Goal: Register for event/course

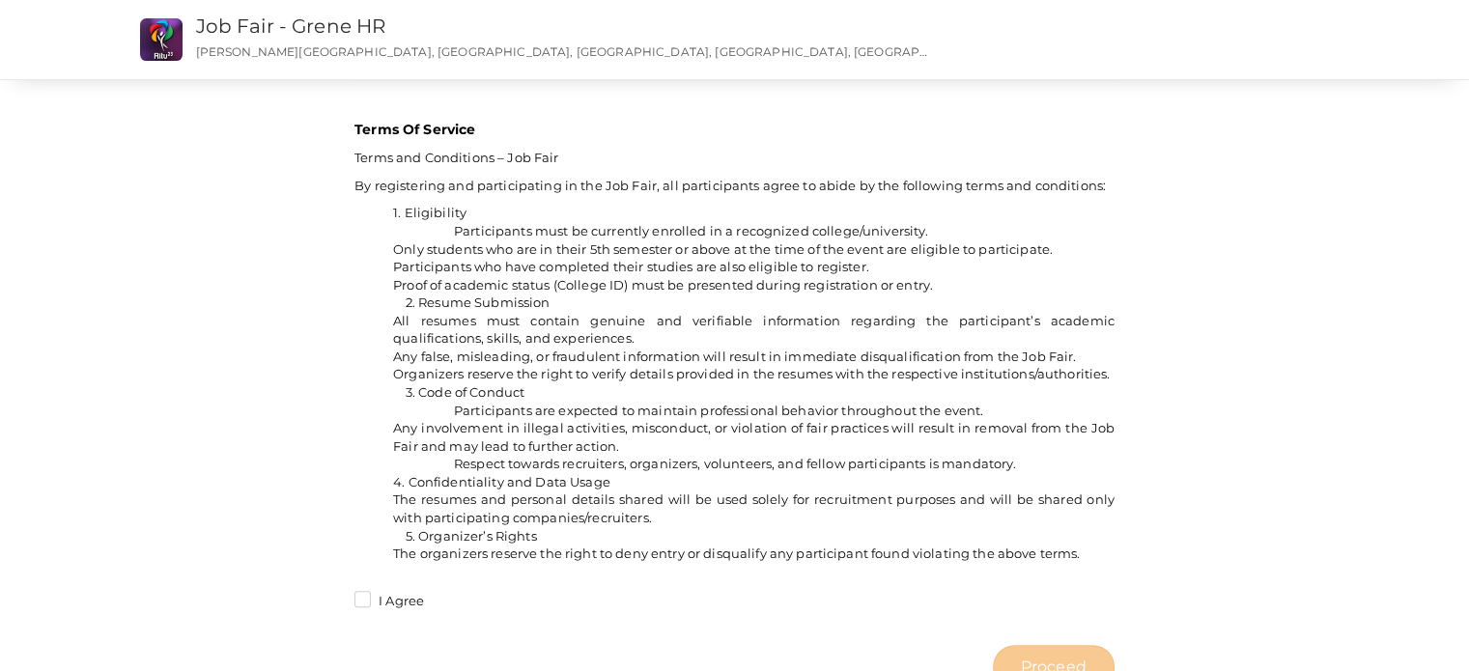
scroll to position [1484, 0]
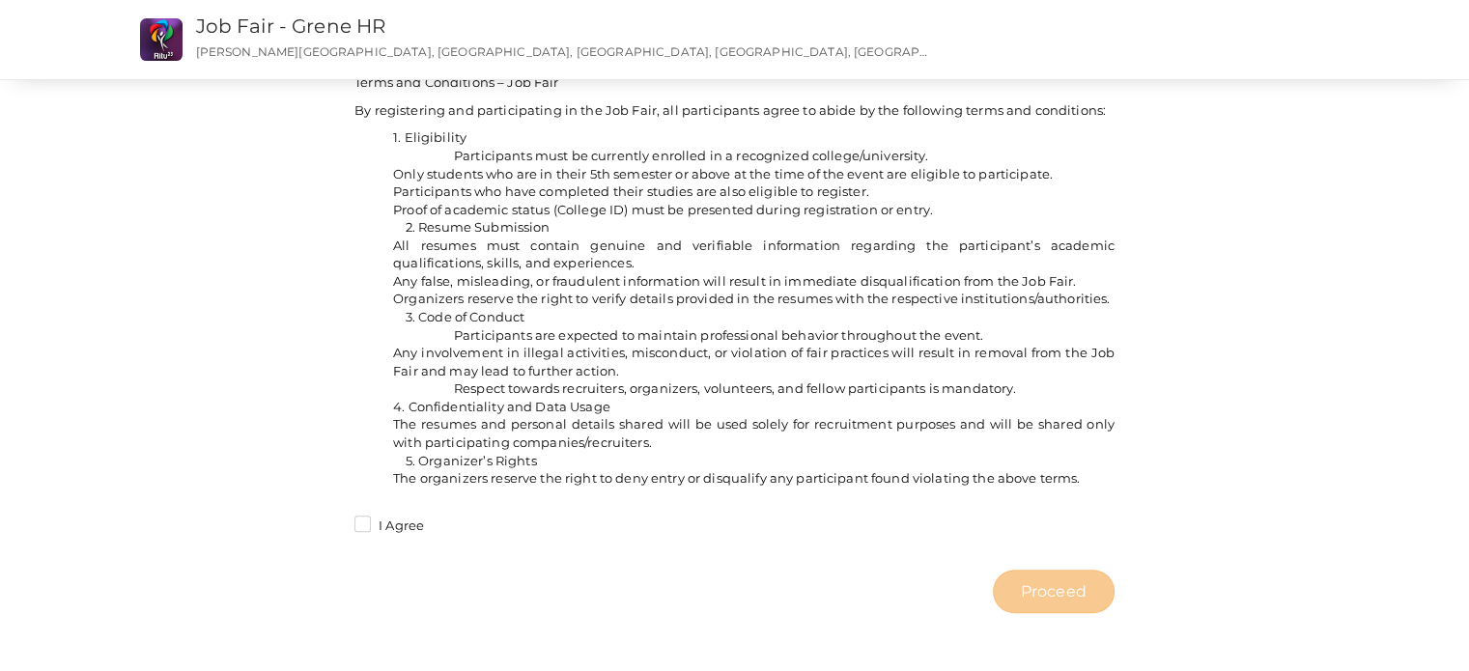
click at [362, 524] on label "I Agree" at bounding box center [389, 526] width 70 height 19
click at [335, 520] on input "I Agree" at bounding box center [335, 520] width 0 height 0
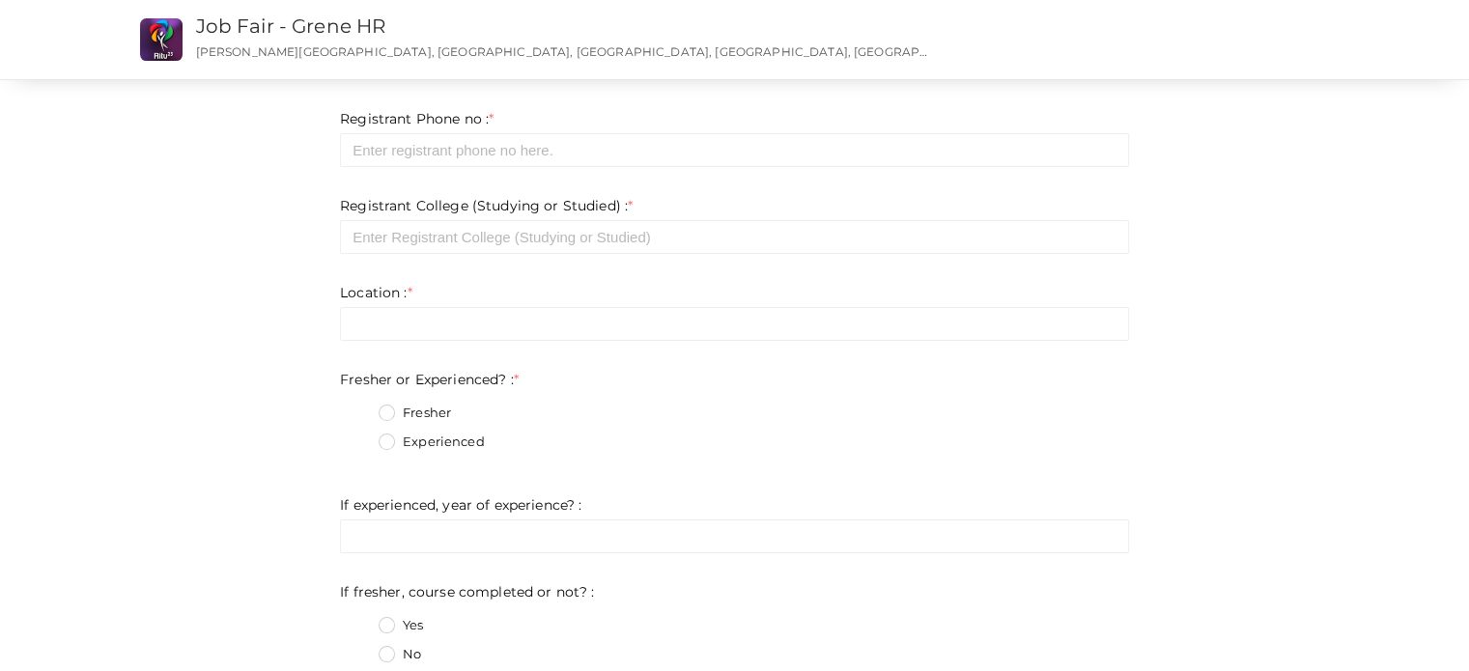
scroll to position [0, 0]
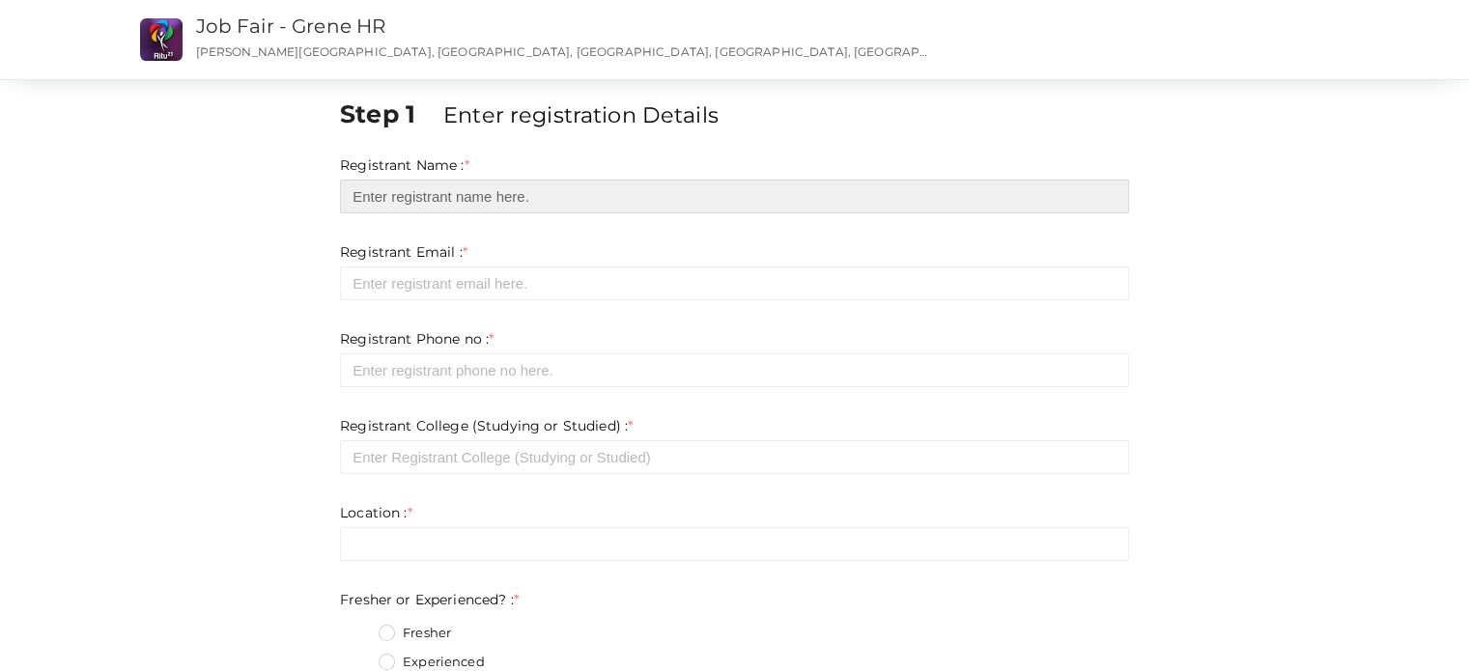
click at [410, 183] on input "text" at bounding box center [734, 197] width 789 height 34
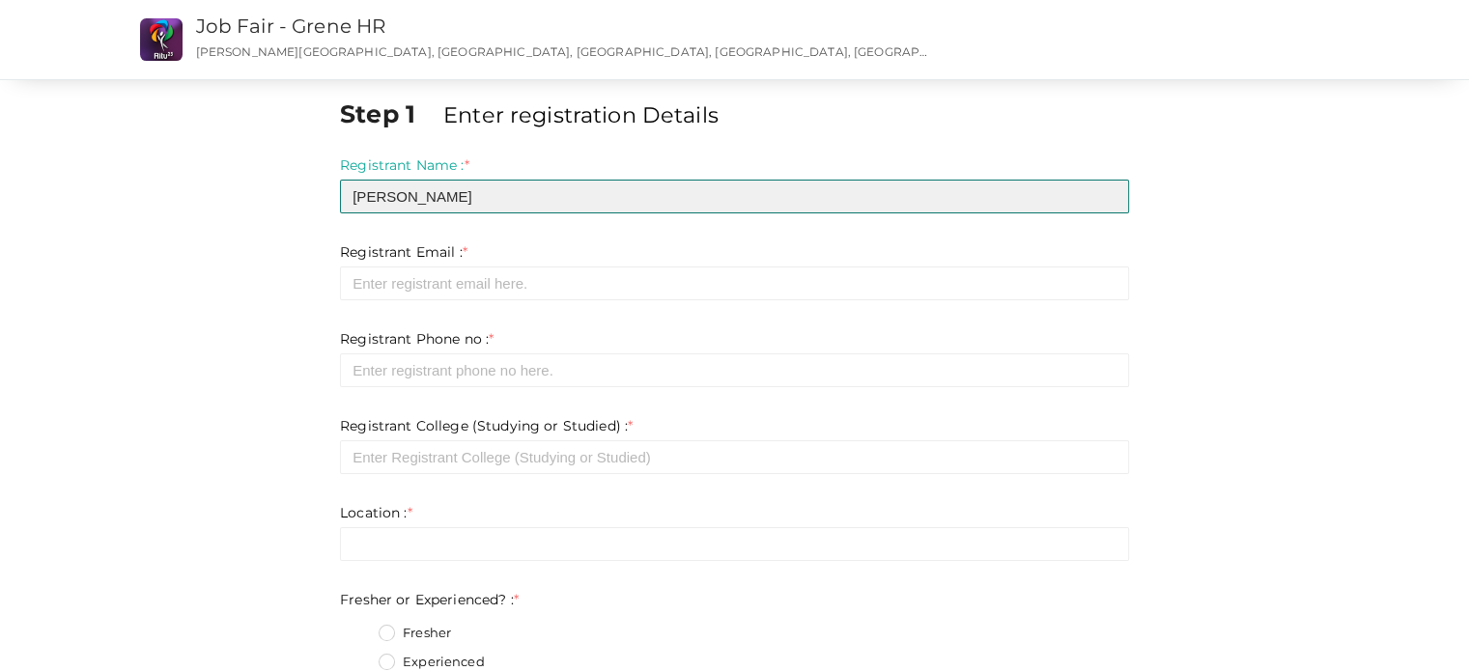
type input "[PERSON_NAME]"
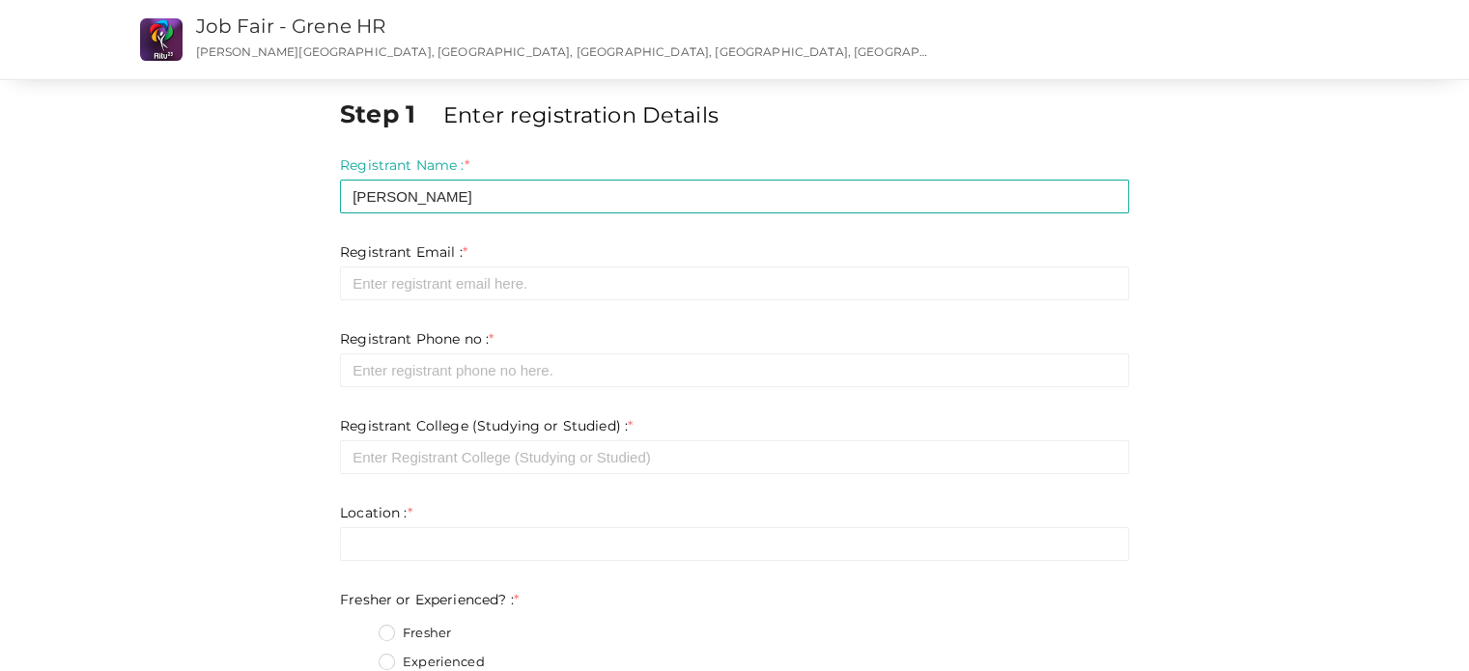
click at [385, 264] on div "Registrant Email : * Required. Invalid email Invalid phone number Invalid Forma…" at bounding box center [734, 271] width 789 height 58
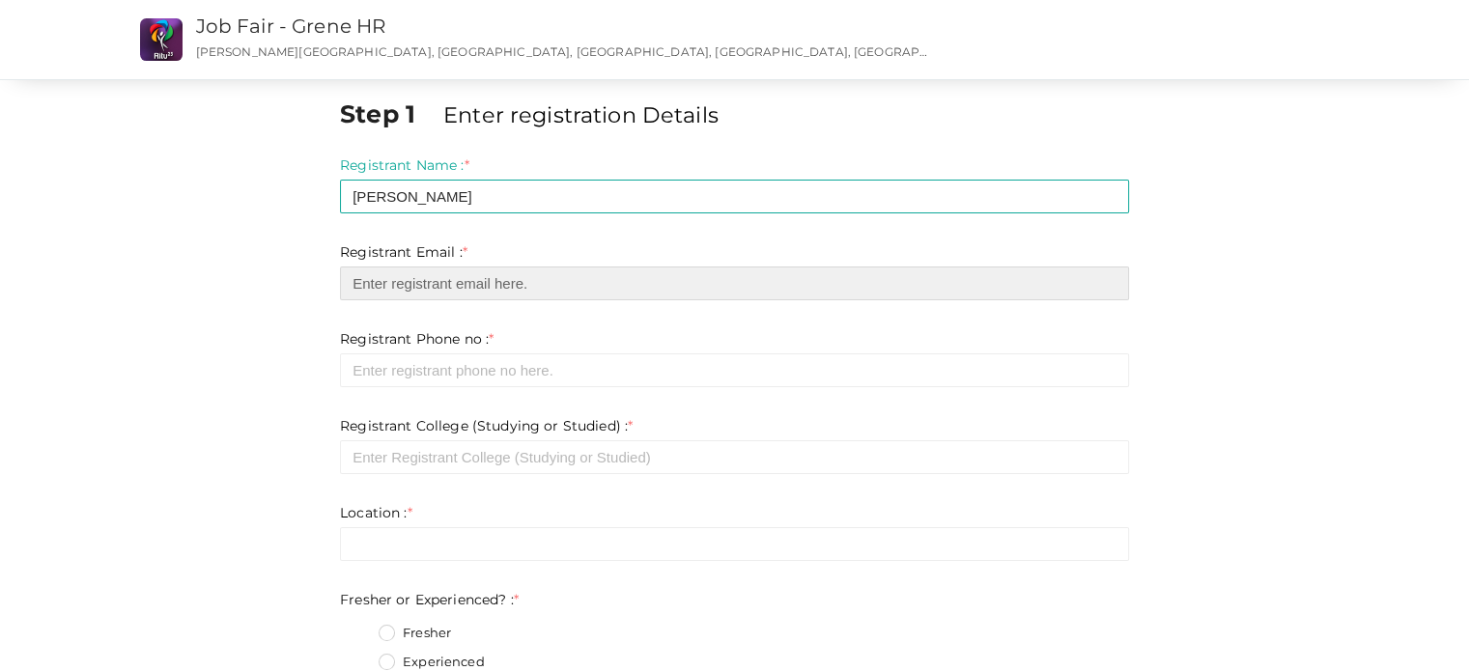
click at [382, 282] on input "email" at bounding box center [734, 283] width 789 height 34
type input "[EMAIL_ADDRESS][DOMAIN_NAME]"
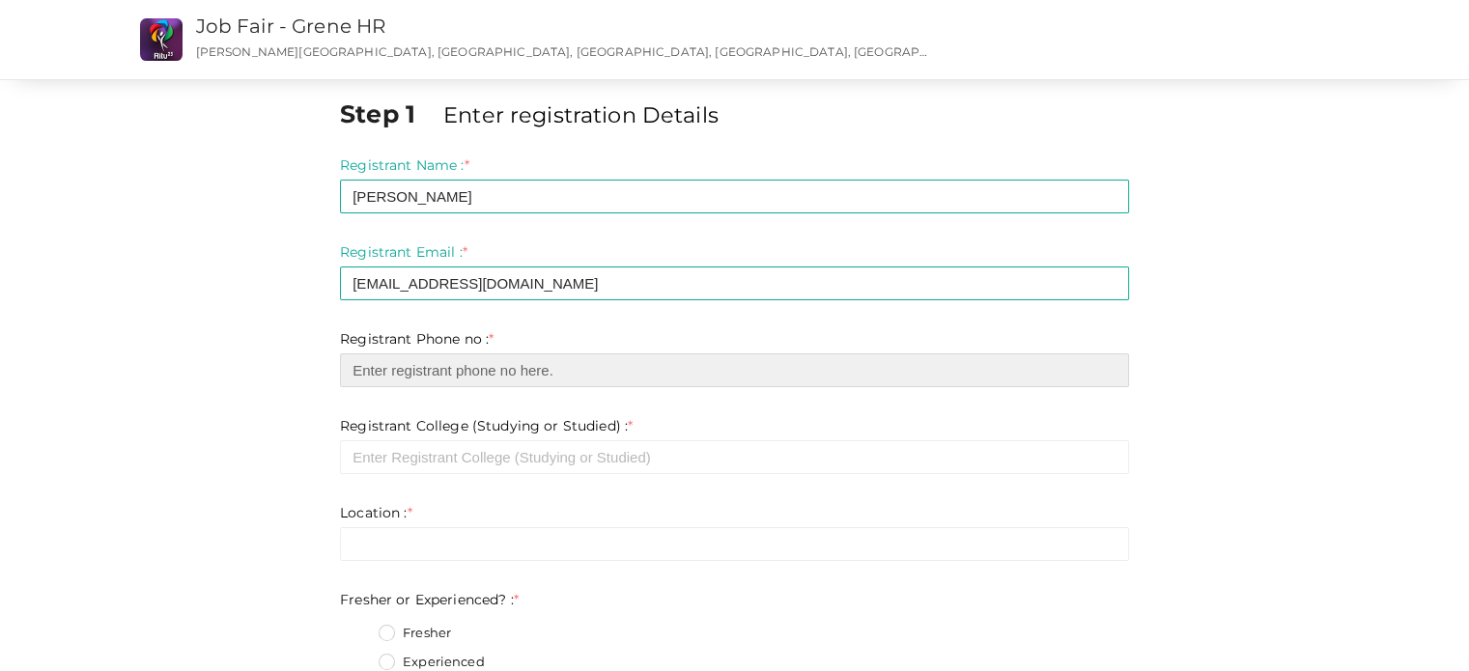
click at [473, 374] on input "number" at bounding box center [734, 370] width 789 height 34
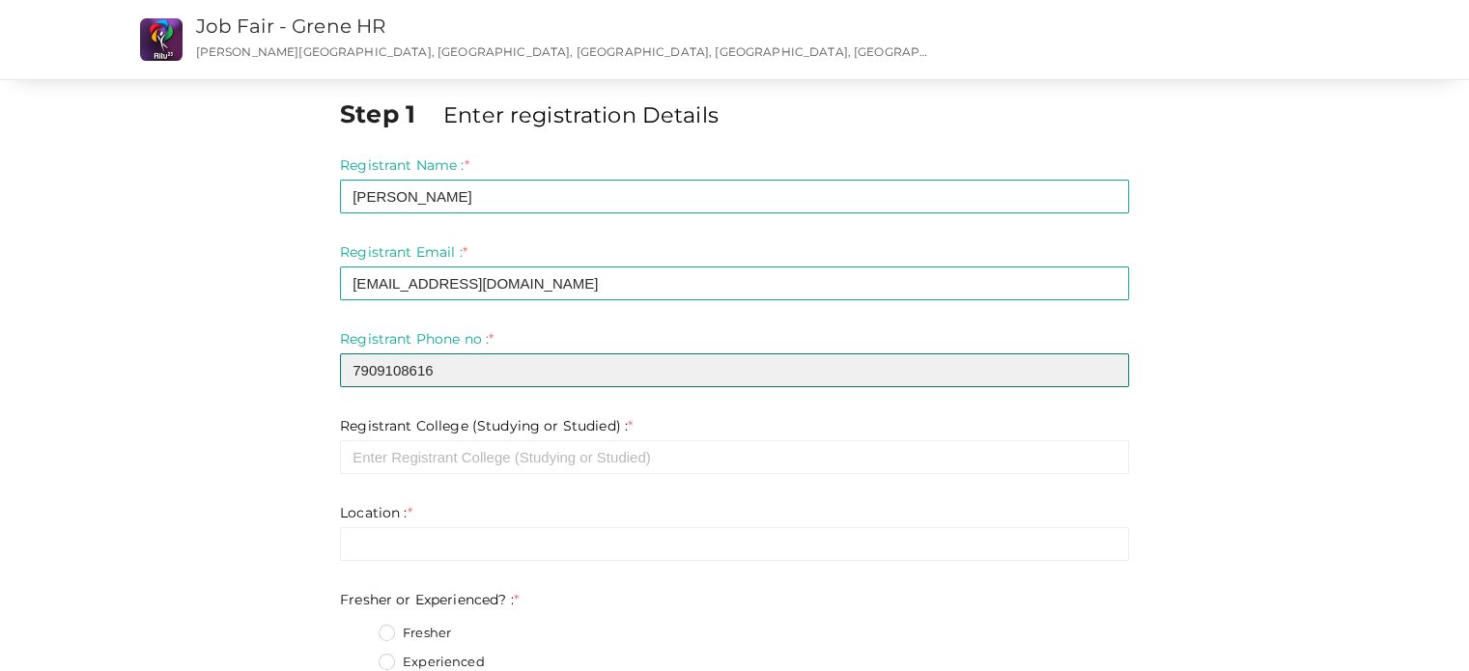
type input "7909108616"
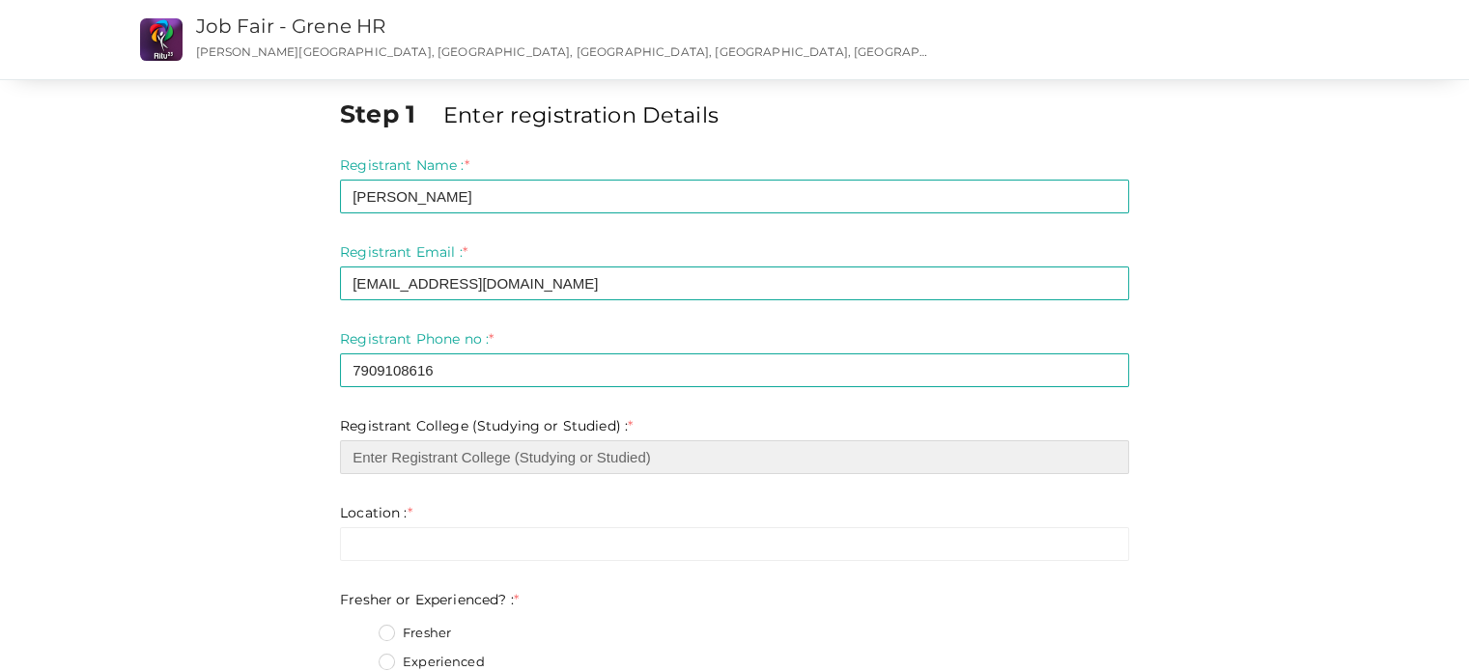
click at [533, 468] on input "text" at bounding box center [734, 457] width 789 height 34
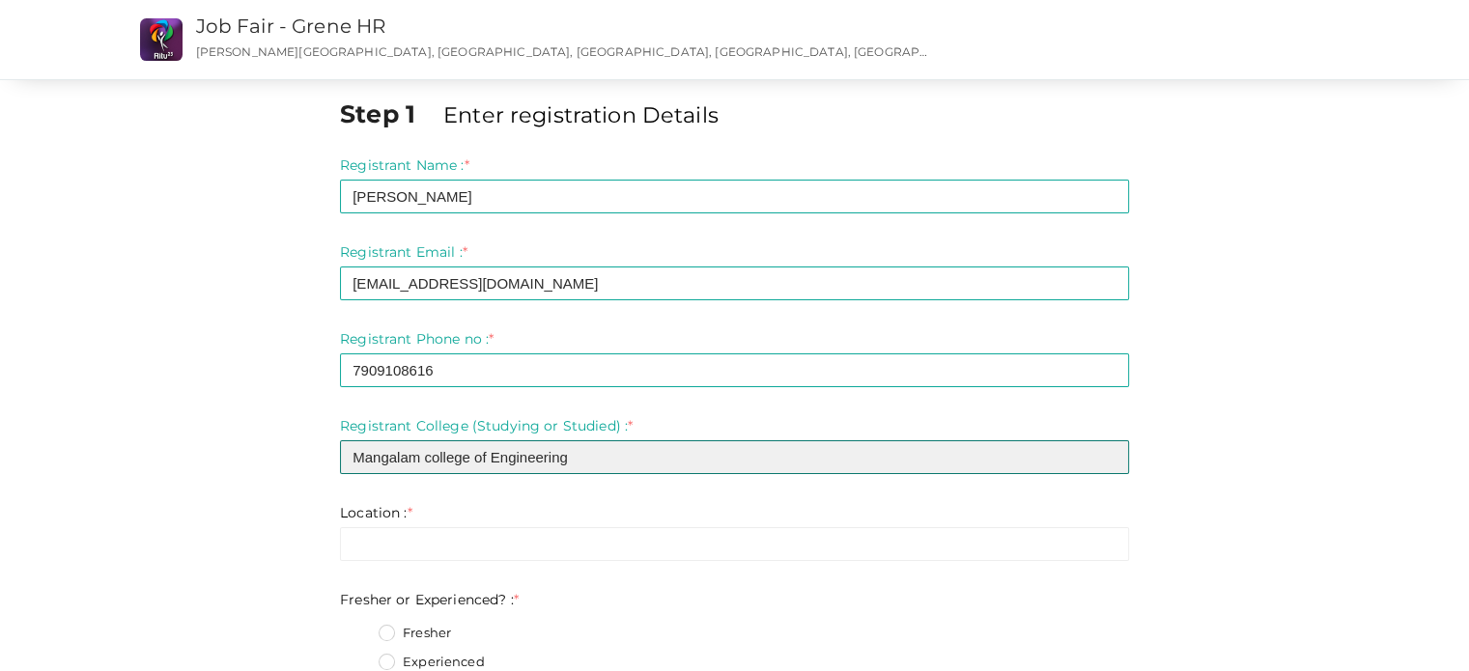
type input "Mangalam college of Engineering"
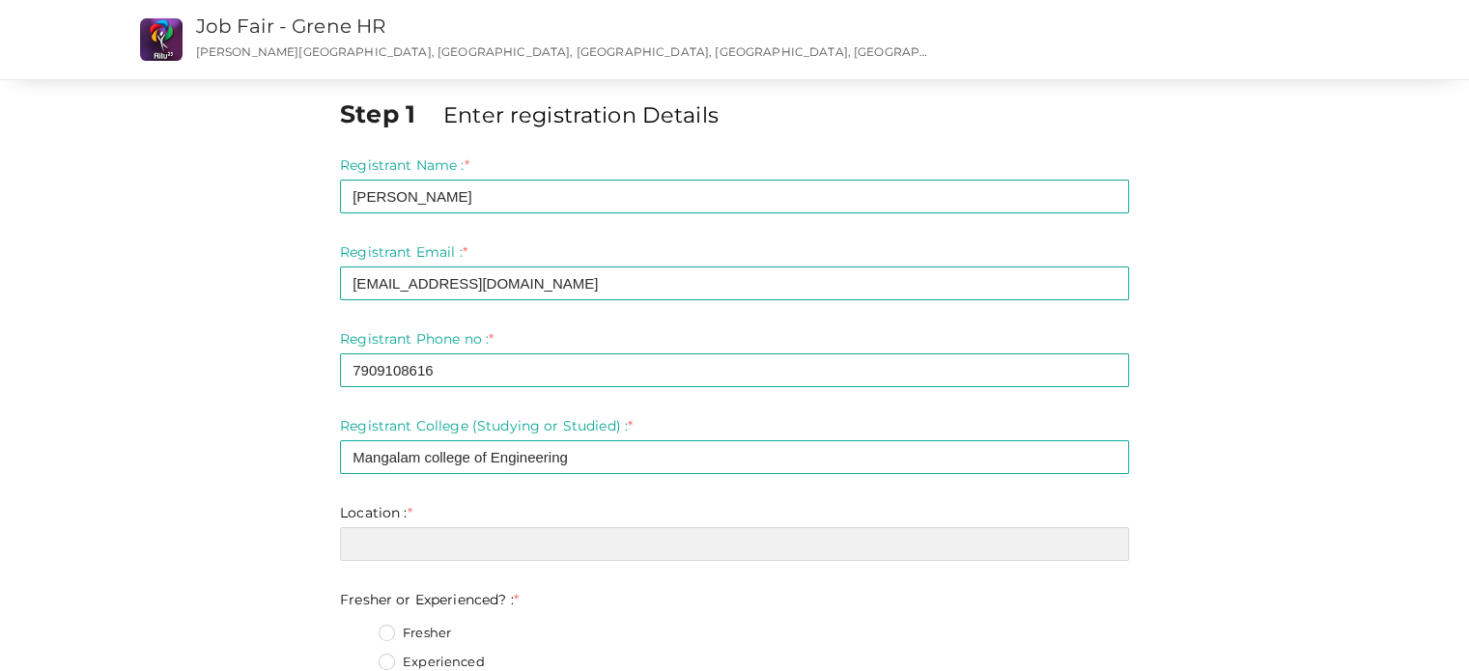
click at [466, 547] on input "text" at bounding box center [734, 544] width 789 height 34
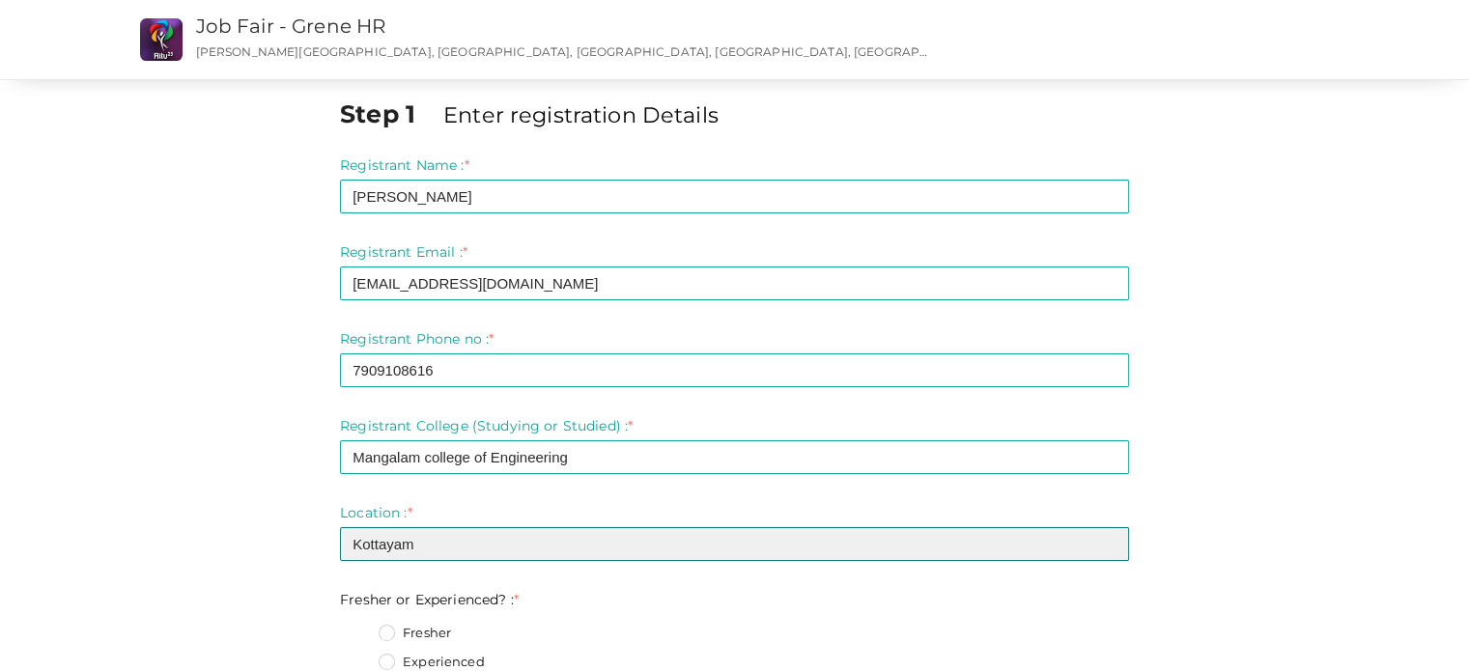
type input "Kottayam"
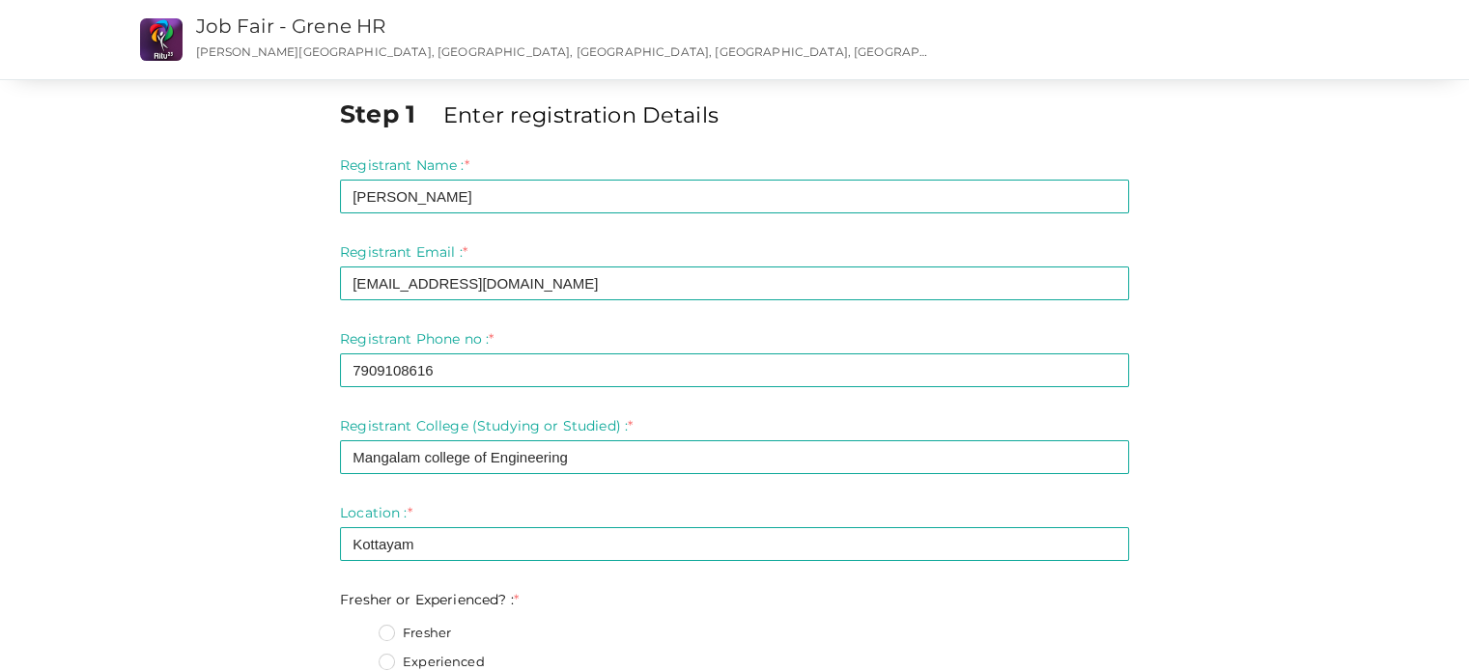
click at [427, 626] on label "Fresher" at bounding box center [414, 633] width 72 height 19
click at [359, 628] on Experienced\?\+0 "Fresher" at bounding box center [359, 628] width 0 height 0
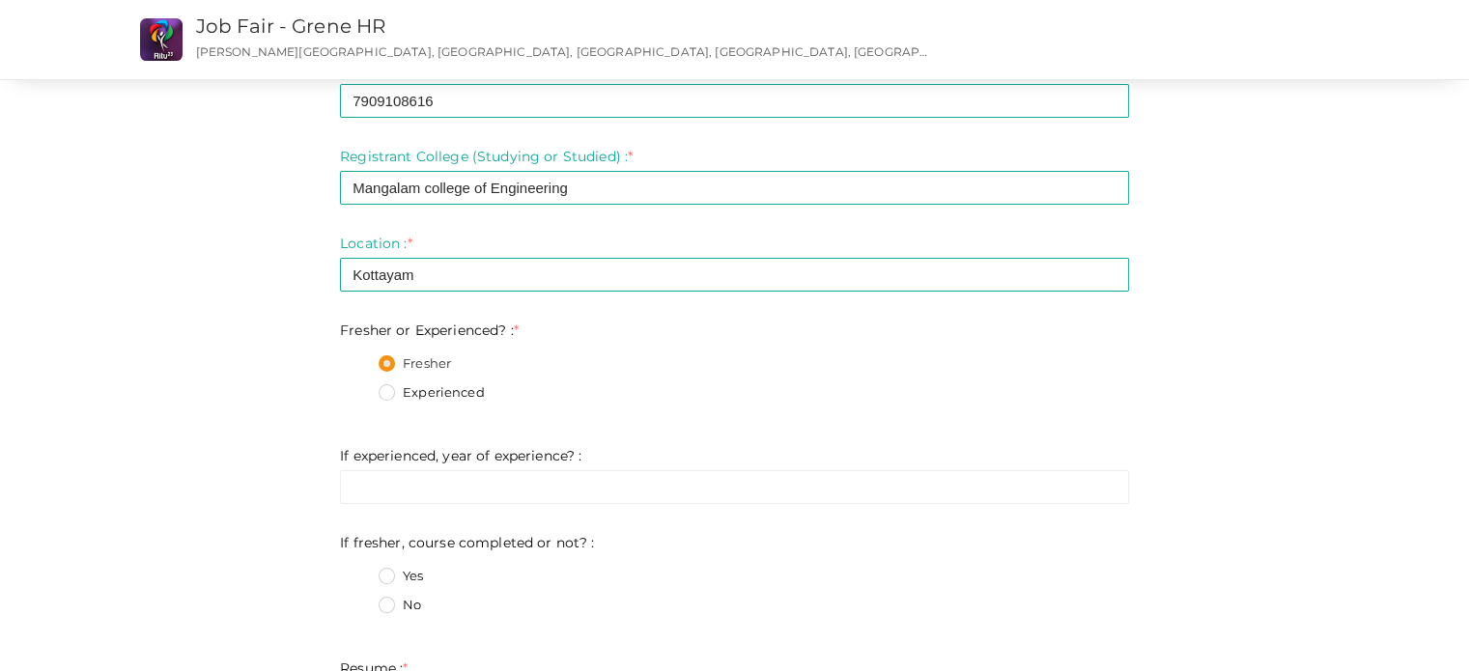
scroll to position [274, 0]
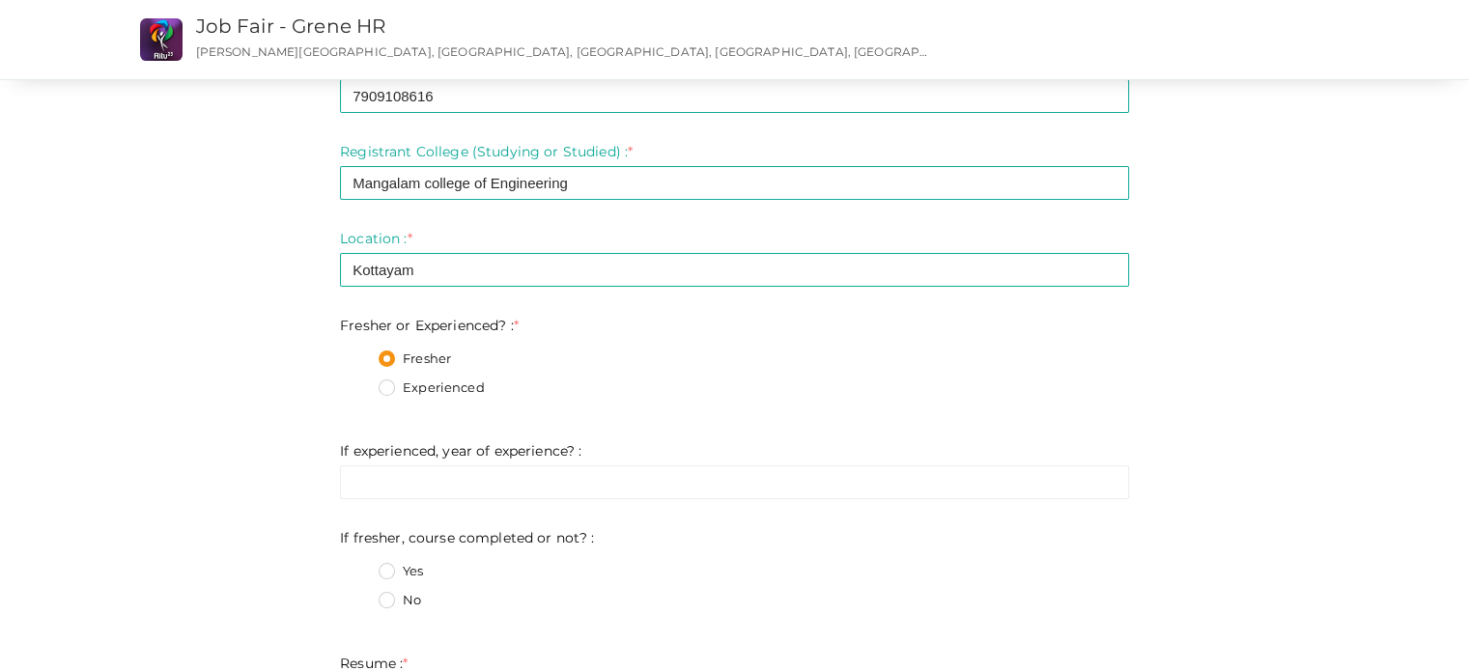
click at [388, 600] on label "No" at bounding box center [399, 600] width 42 height 19
click at [359, 595] on not\?\+1 "No" at bounding box center [359, 595] width 0 height 0
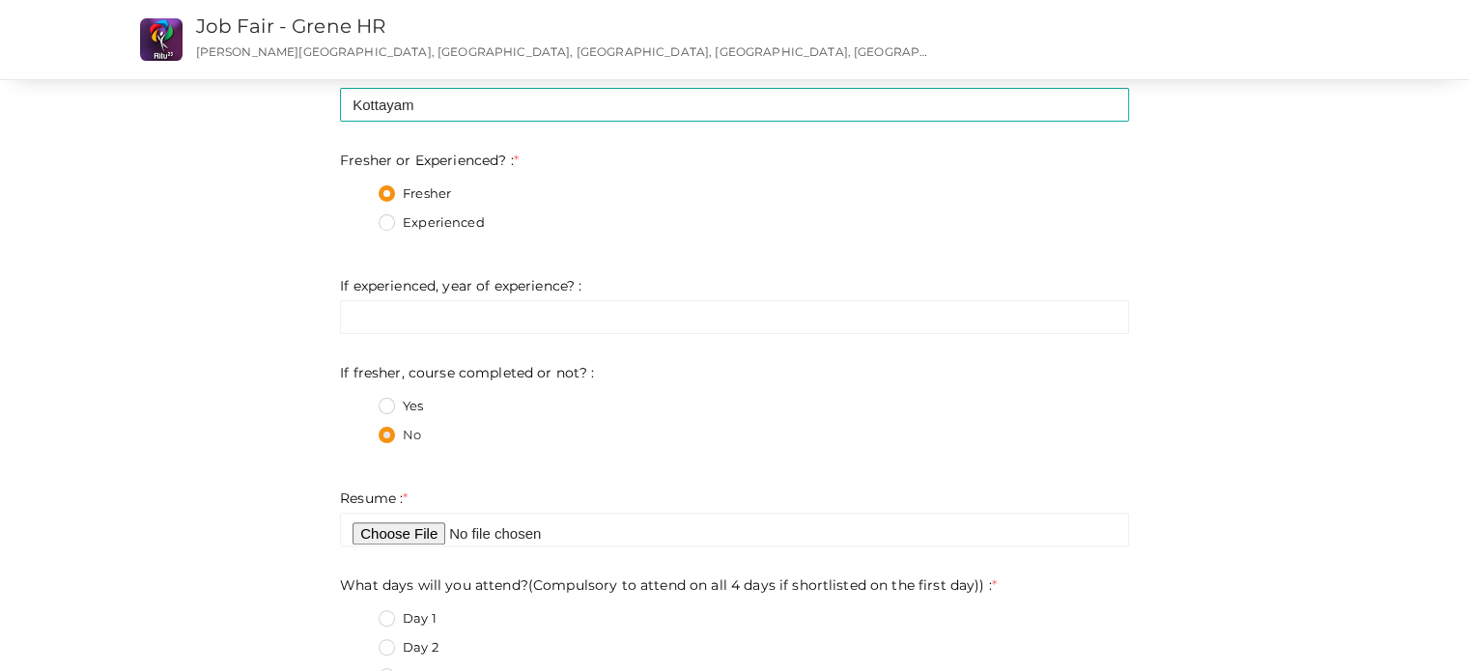
scroll to position [440, 0]
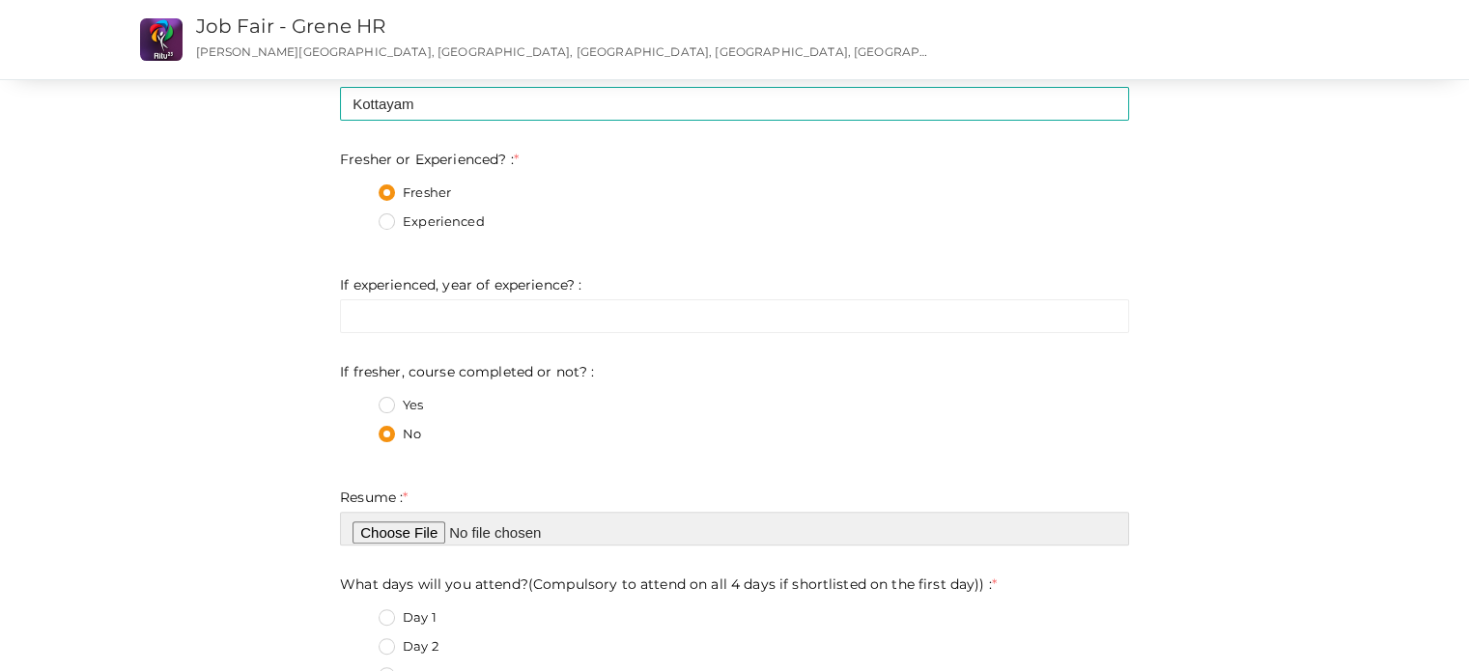
click at [429, 534] on input "file" at bounding box center [734, 529] width 789 height 34
type input "C:\fakepath\Anandhu_K_Binu_resume.pdf"
click at [552, 533] on input "file" at bounding box center [734, 529] width 789 height 34
click at [426, 529] on input "file" at bounding box center [734, 529] width 789 height 34
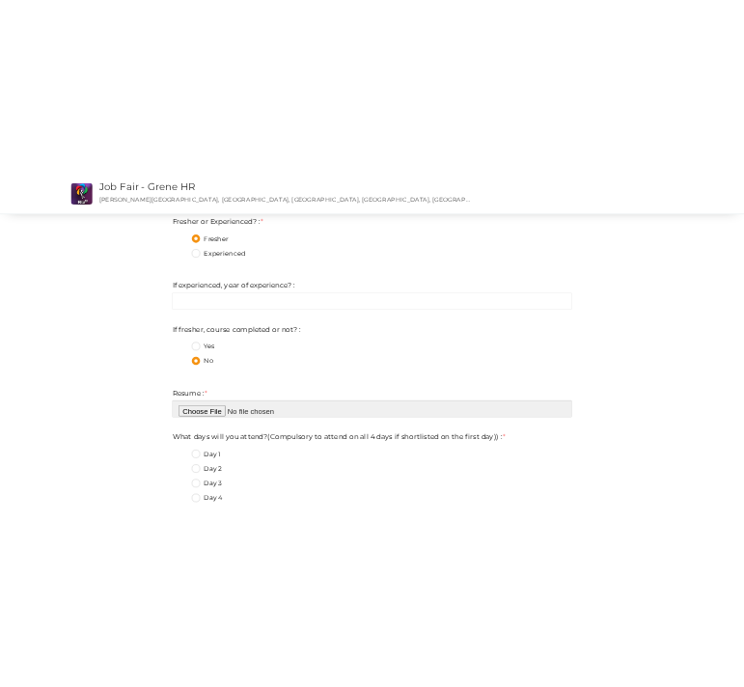
scroll to position [506, 0]
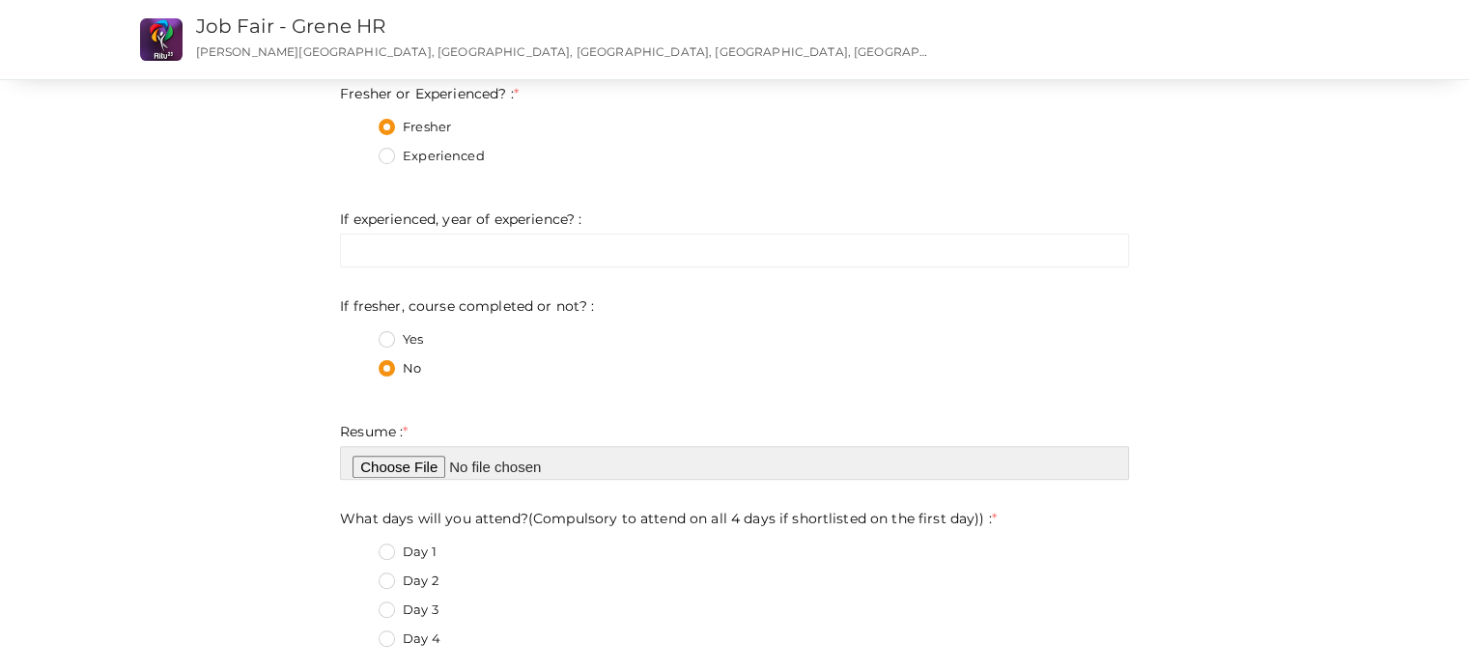
click at [406, 458] on input "file" at bounding box center [734, 463] width 789 height 34
click at [386, 468] on input "file" at bounding box center [734, 463] width 789 height 34
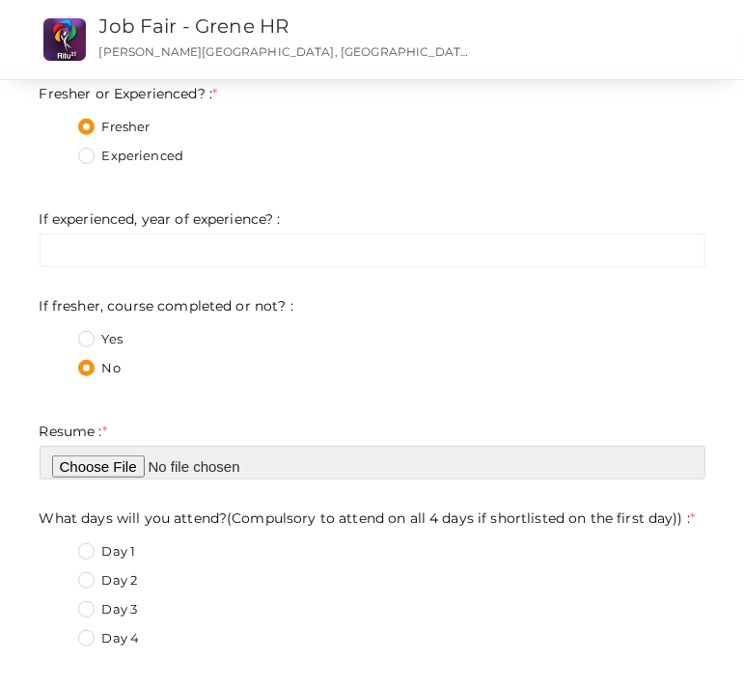
type input "C:\fakepath\[PERSON_NAME] Binu_Resume.pdf"
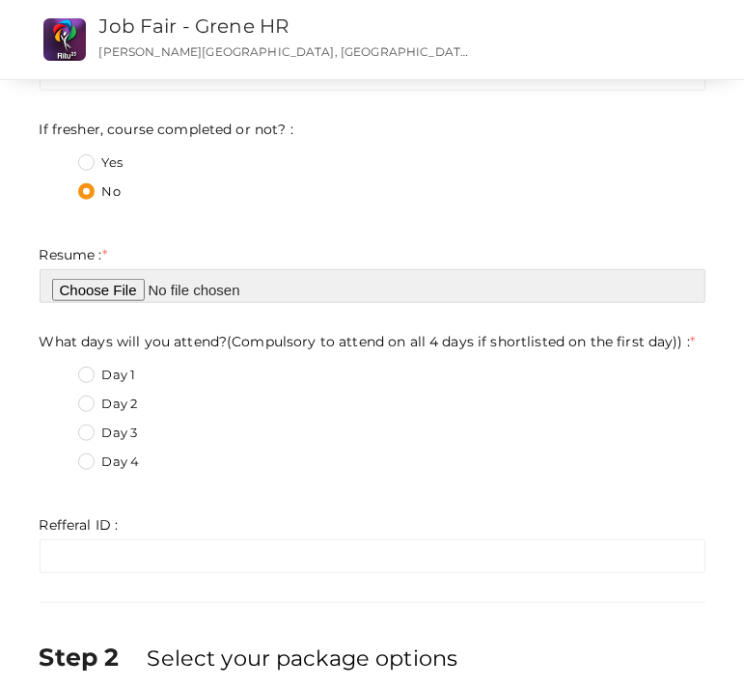
scroll to position [698, 0]
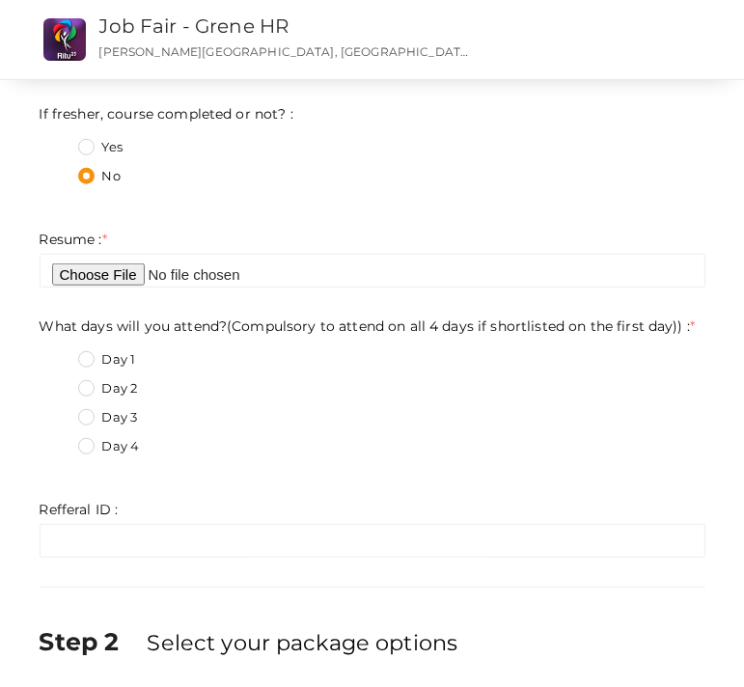
click at [98, 354] on label "Day 1" at bounding box center [107, 359] width 58 height 19
click at [59, 354] on day\)\)\+0 "Day 1" at bounding box center [59, 354] width 0 height 0
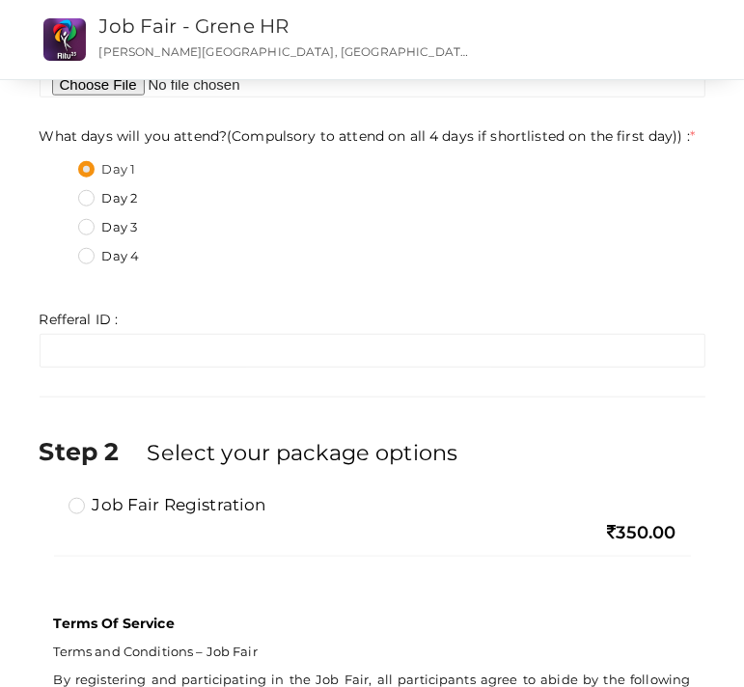
scroll to position [888, 0]
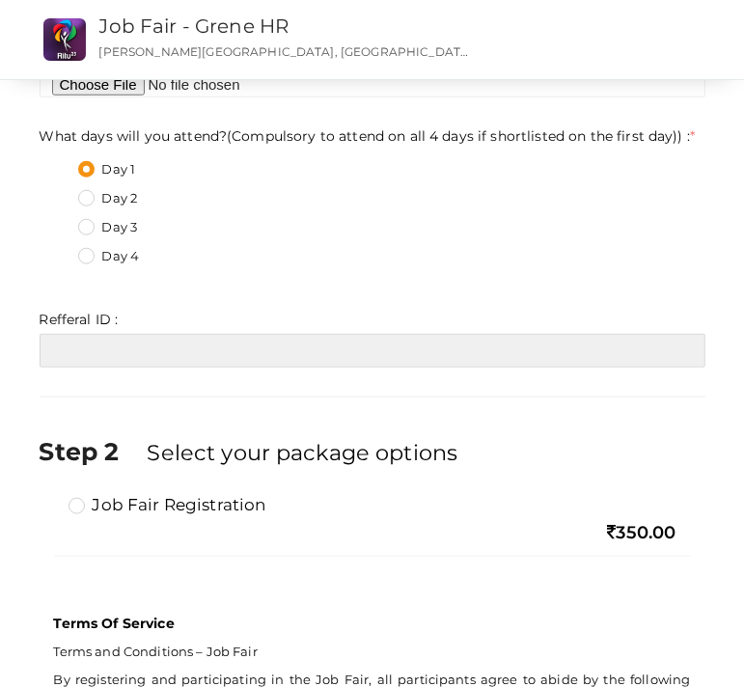
click at [138, 350] on input "text" at bounding box center [373, 351] width 666 height 34
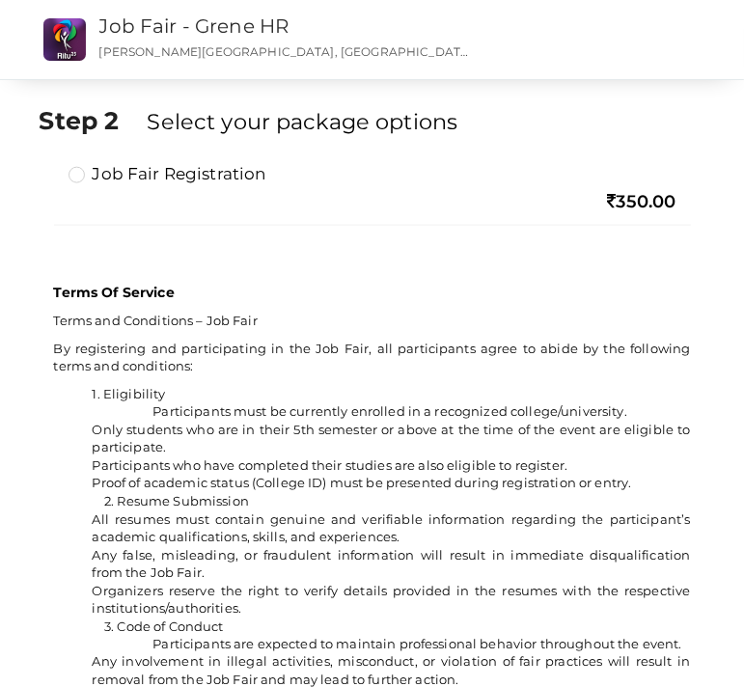
scroll to position [1217, 0]
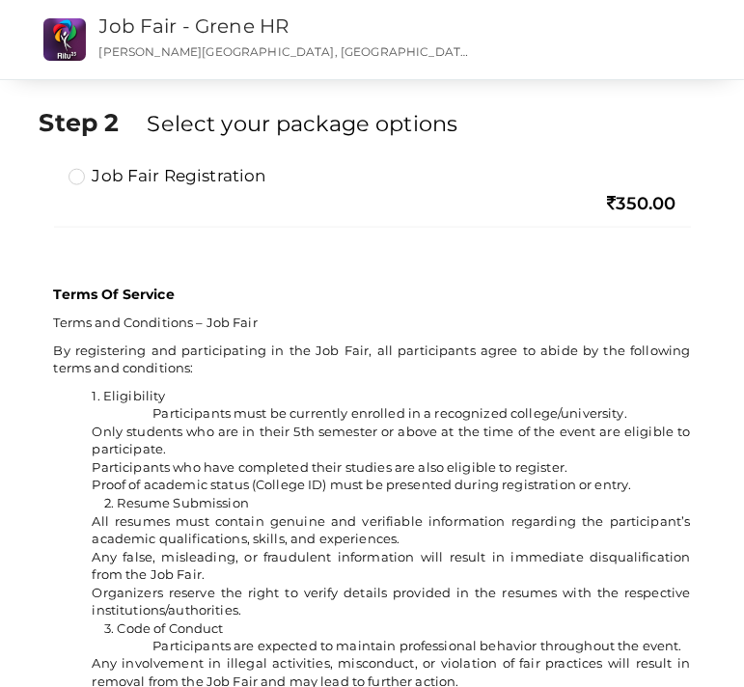
type input "RITU014"
click at [146, 181] on label "Job Fair Registration" at bounding box center [168, 175] width 198 height 23
click at [49, 168] on input "Job Fair Registration" at bounding box center [49, 168] width 0 height 0
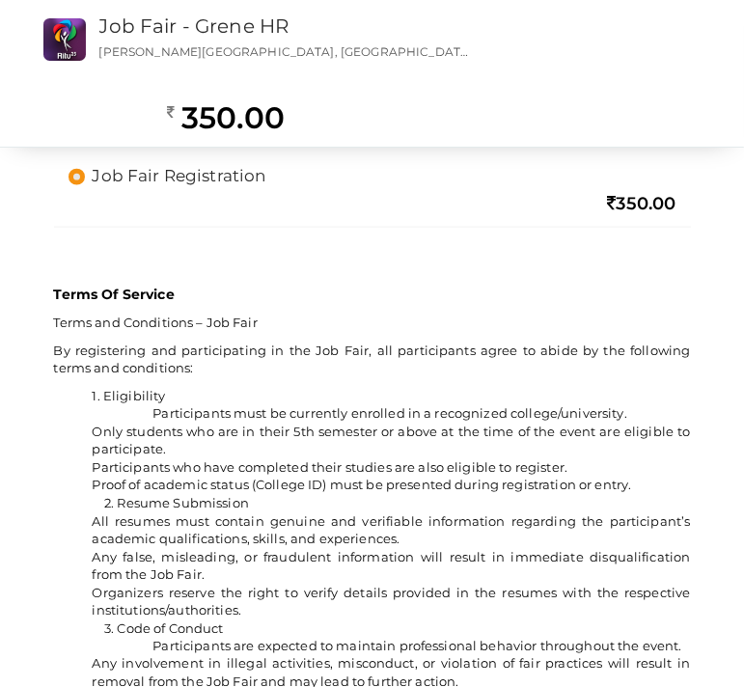
scroll to position [1552, 0]
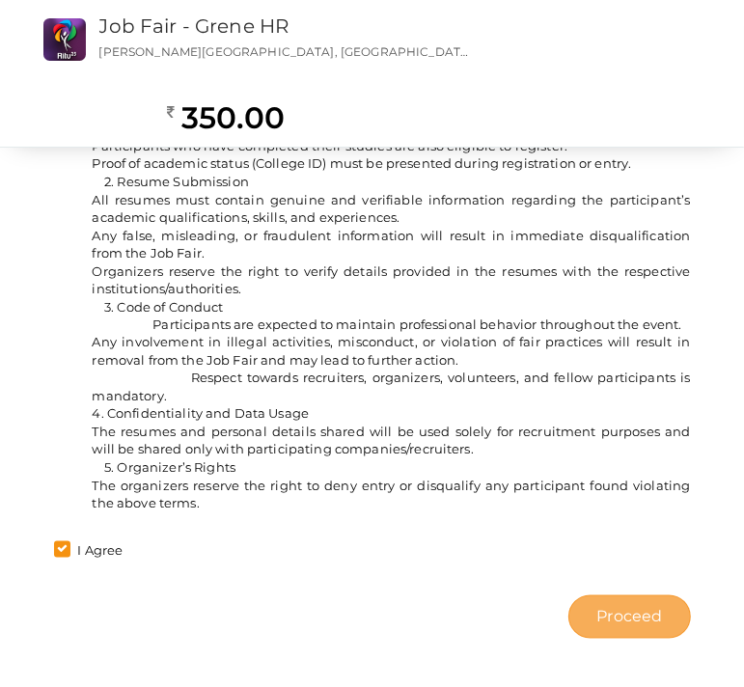
click at [629, 619] on span "Proceed" at bounding box center [630, 617] width 66 height 22
type input "N/A"
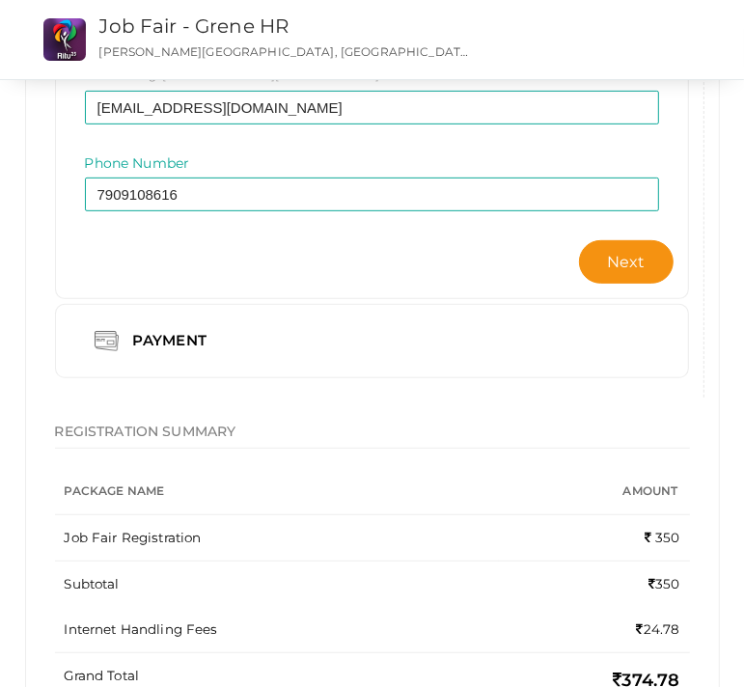
scroll to position [456, 0]
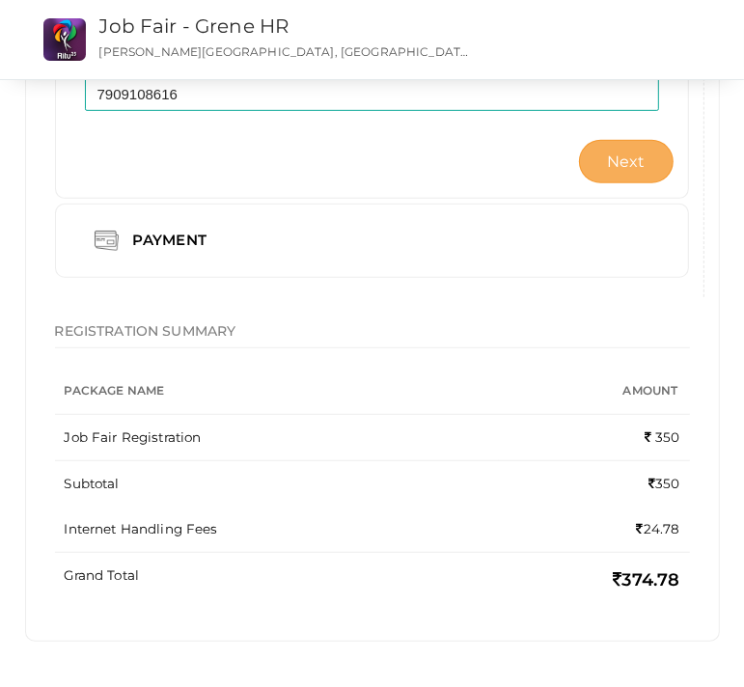
click at [642, 140] on button "Next" at bounding box center [626, 161] width 95 height 43
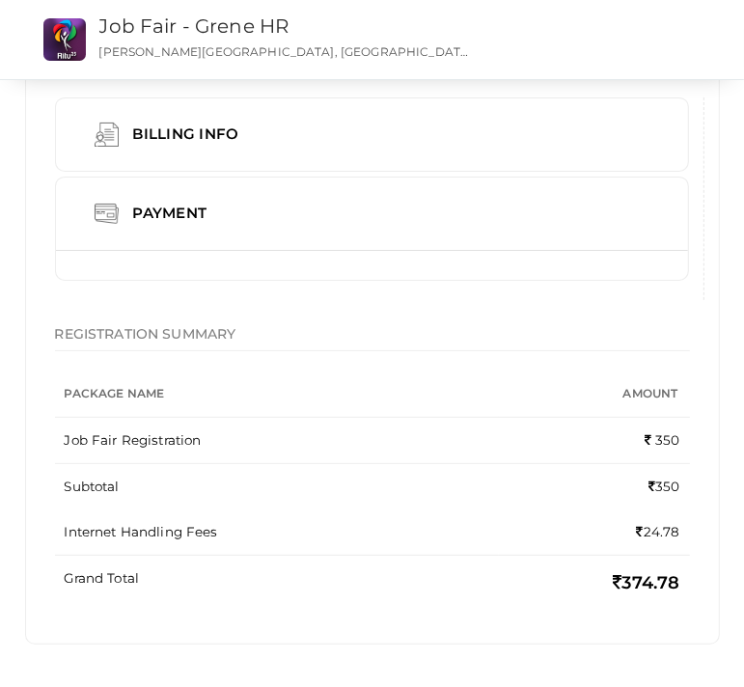
scroll to position [144, 0]
